Goal: Find specific page/section: Find specific page/section

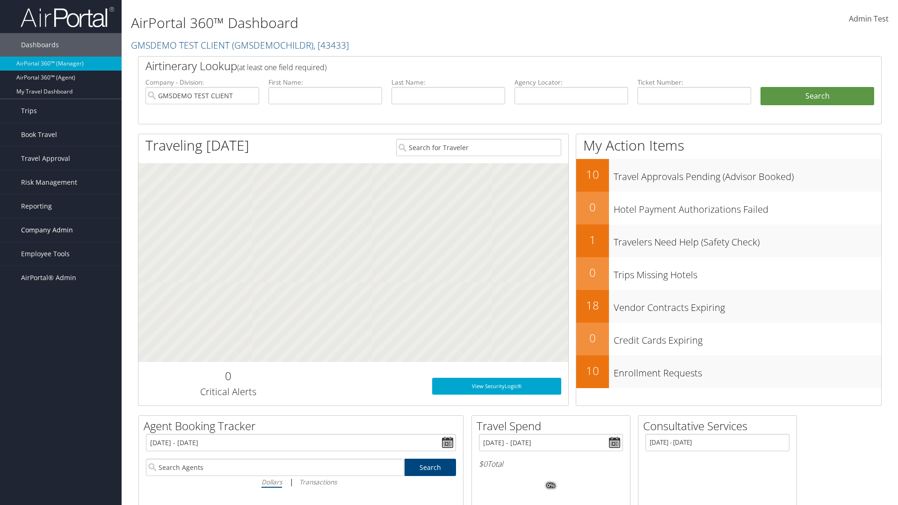
click at [61, 230] on span "Company Admin" at bounding box center [47, 230] width 52 height 23
click at [61, 319] on link "Travel Agency Contacts" at bounding box center [61, 319] width 122 height 14
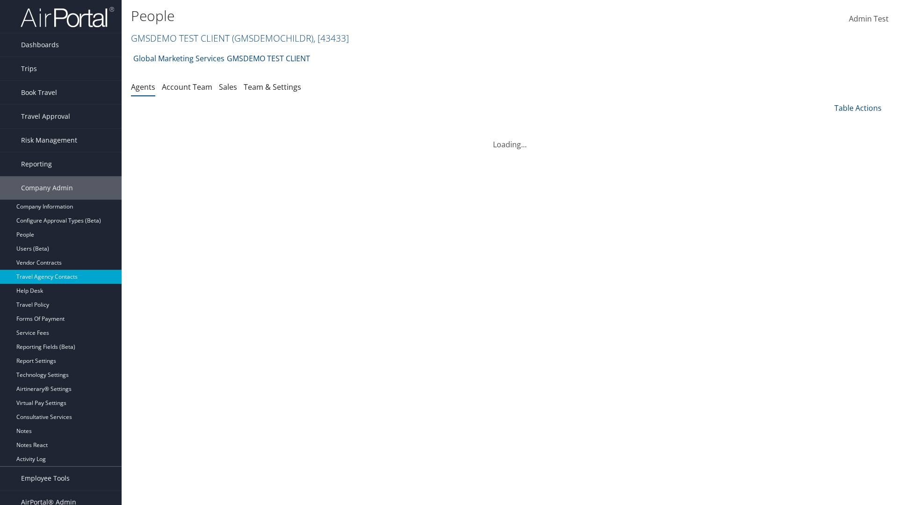
click at [272, 87] on link "Team & Settings" at bounding box center [273, 87] width 58 height 10
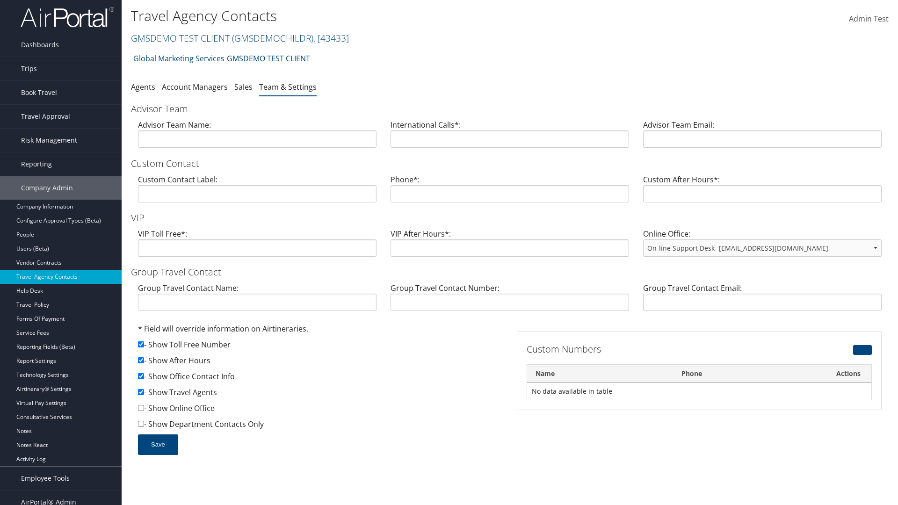
click at [180, 38] on link "GMSDEMO TEST CLIENT ( GMSDEMOCHILDR ) , [ 43433 ]" at bounding box center [240, 38] width 218 height 13
click at [0, 0] on input "search" at bounding box center [0, 0] width 0 height 0
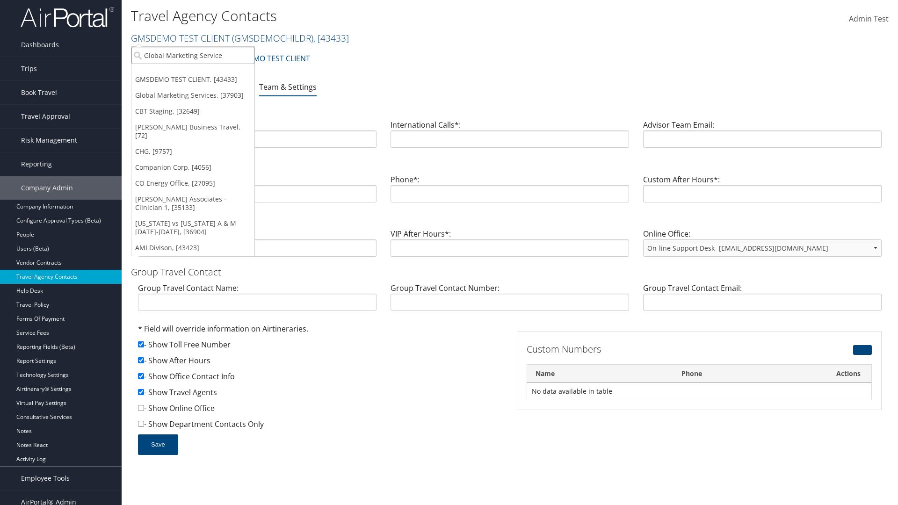
type input "Global Marketing Services"
click at [202, 73] on div "Global Marketing Services (301946), [37903]" at bounding box center [201, 72] width 151 height 8
